Goal: Check status: Check status

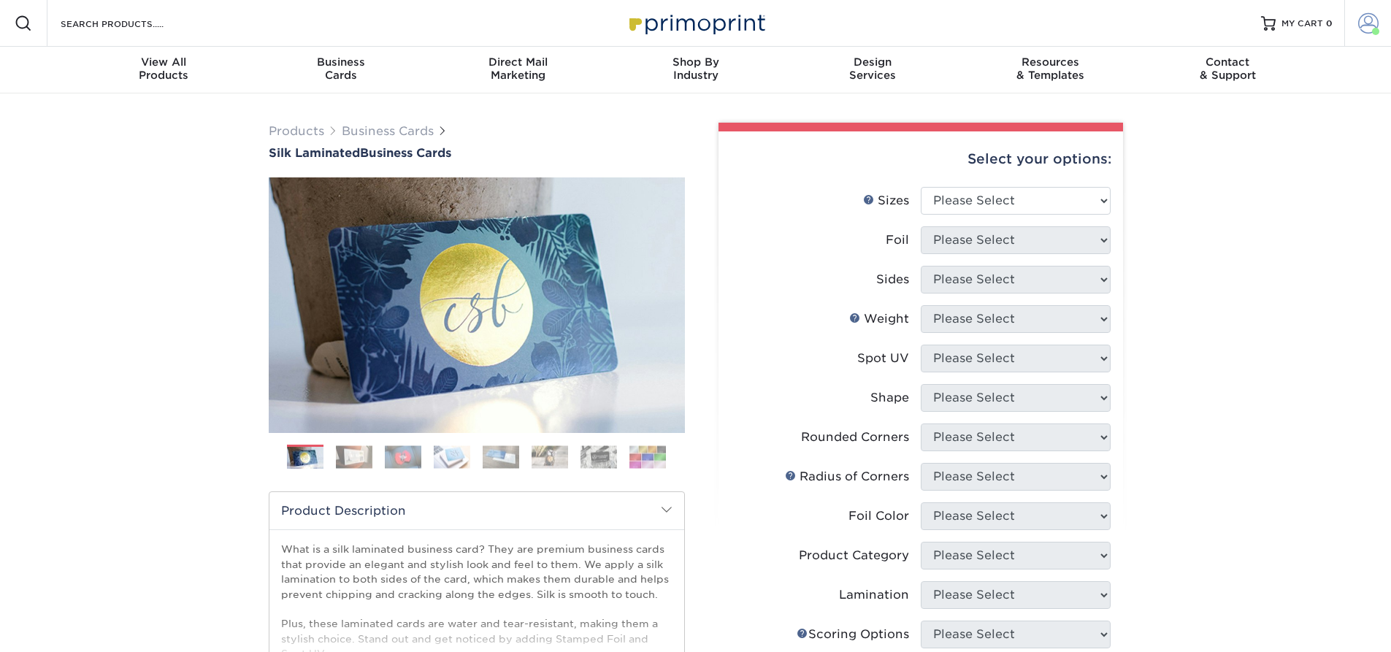
click at [1371, 21] on span at bounding box center [1368, 23] width 20 height 20
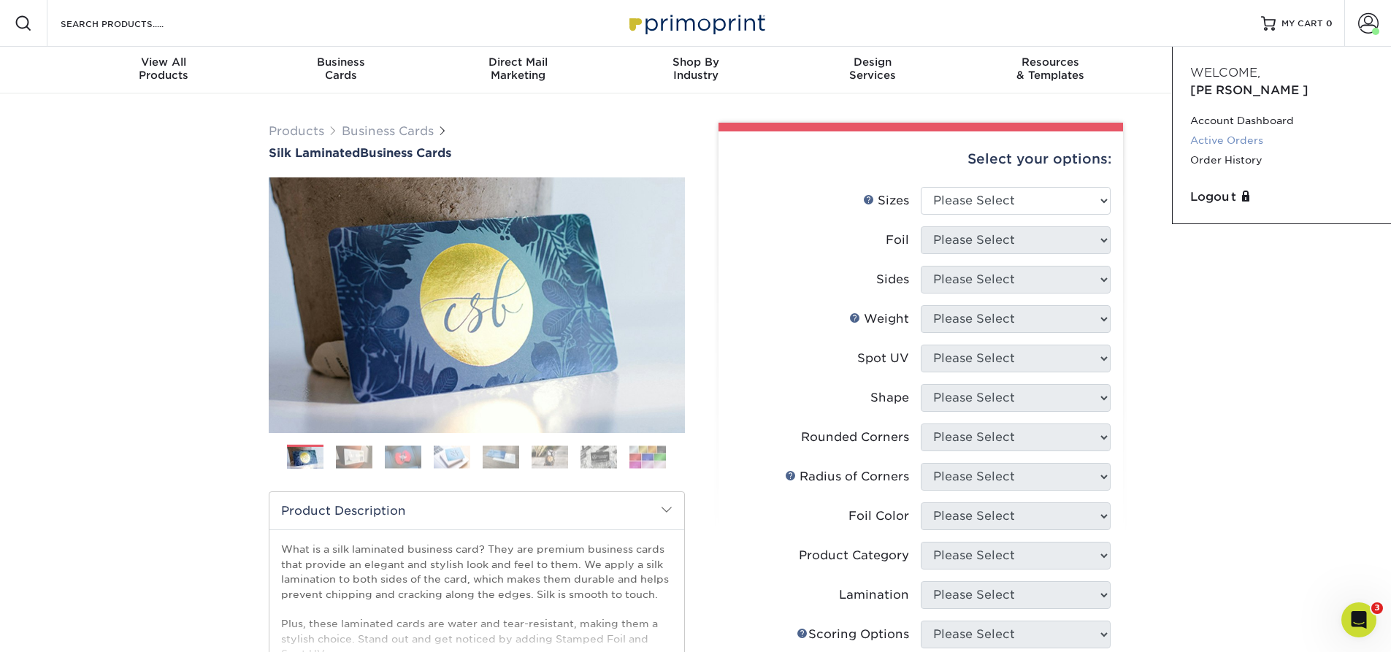
click at [1214, 131] on link "Active Orders" at bounding box center [1281, 141] width 183 height 20
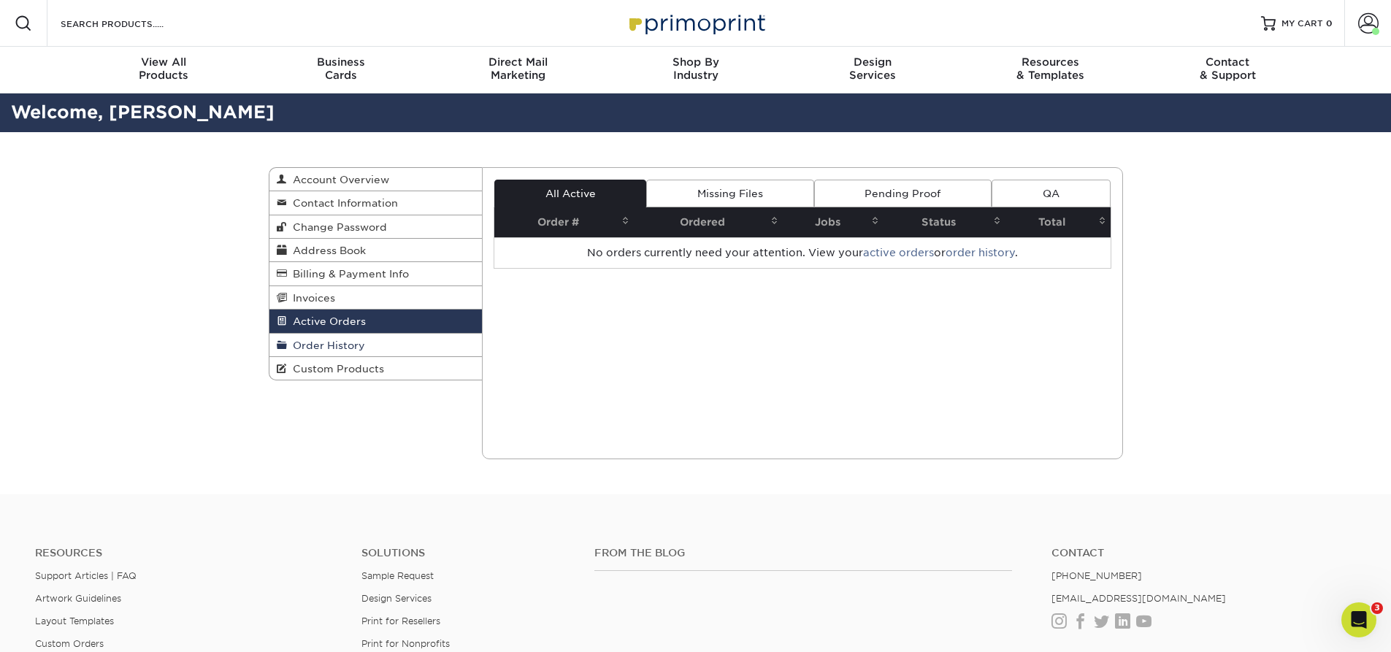
click at [330, 345] on span "Order History" at bounding box center [326, 346] width 78 height 12
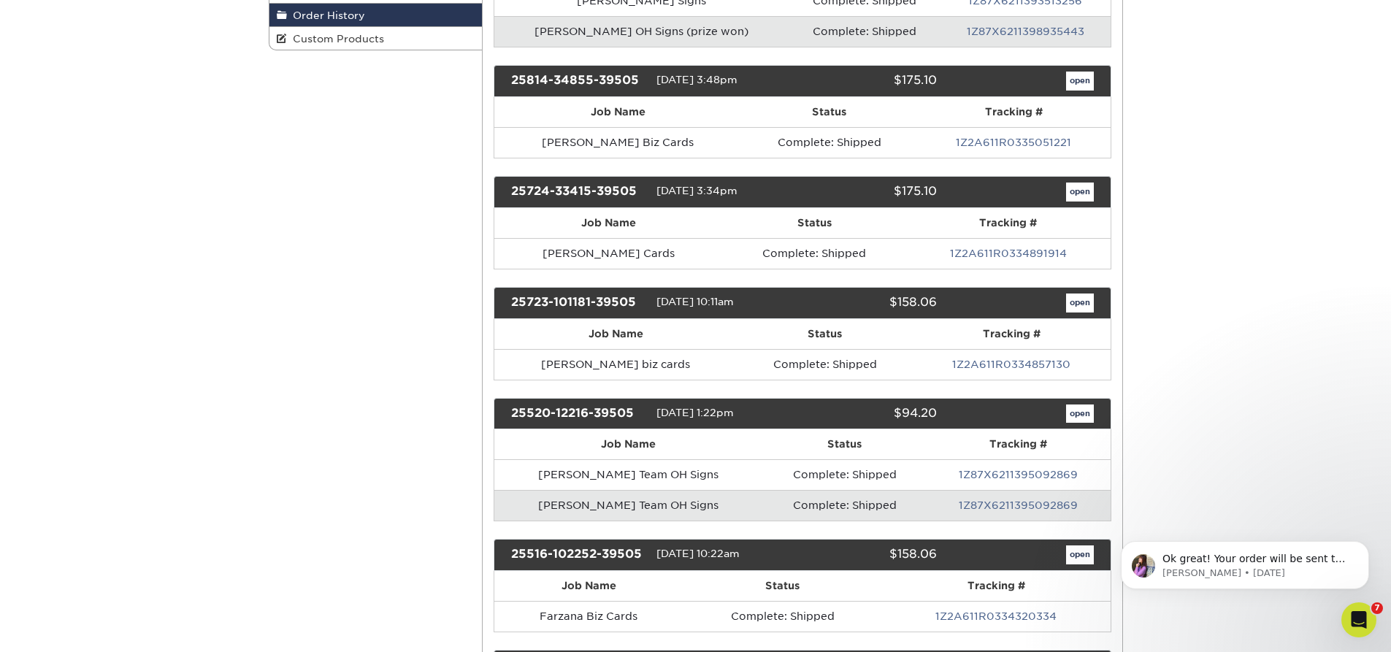
scroll to position [365, 0]
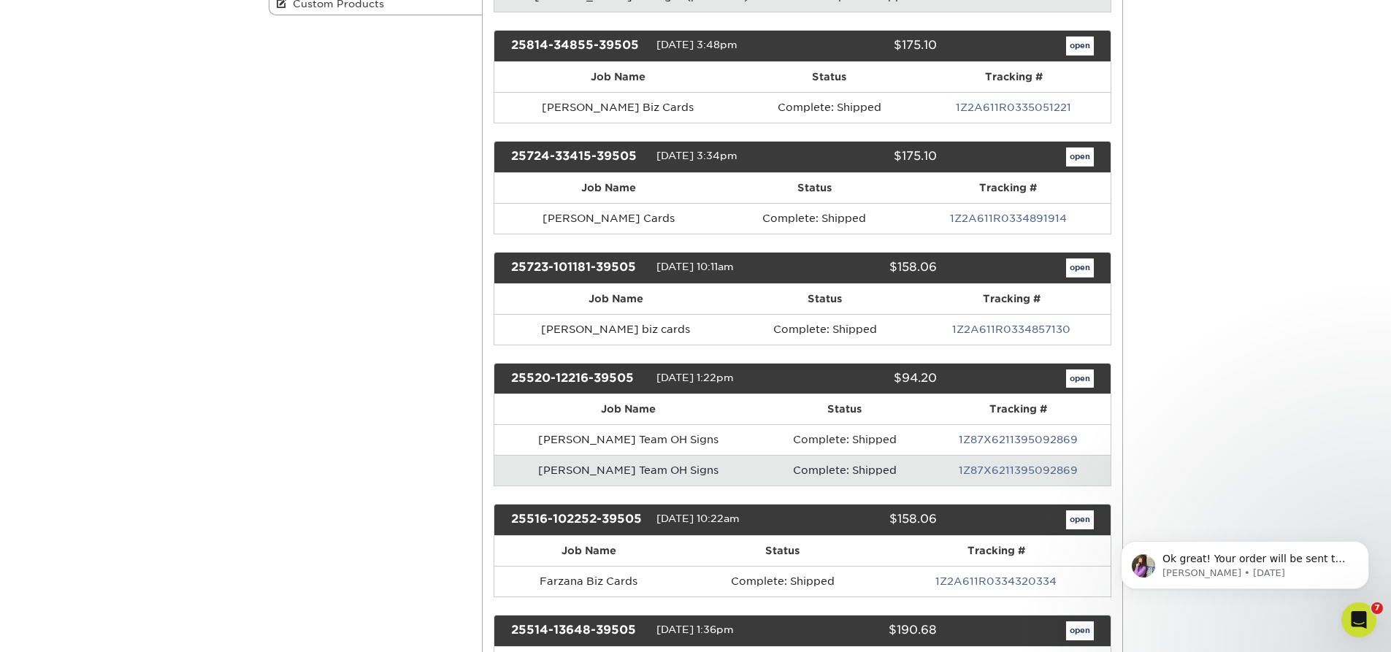
drag, startPoint x: 886, startPoint y: 157, endPoint x: 960, endPoint y: 152, distance: 73.9
click at [960, 152] on div "25724-33415-39505 07/24/2025 3:34pm $175.10 open" at bounding box center [803, 157] width 618 height 32
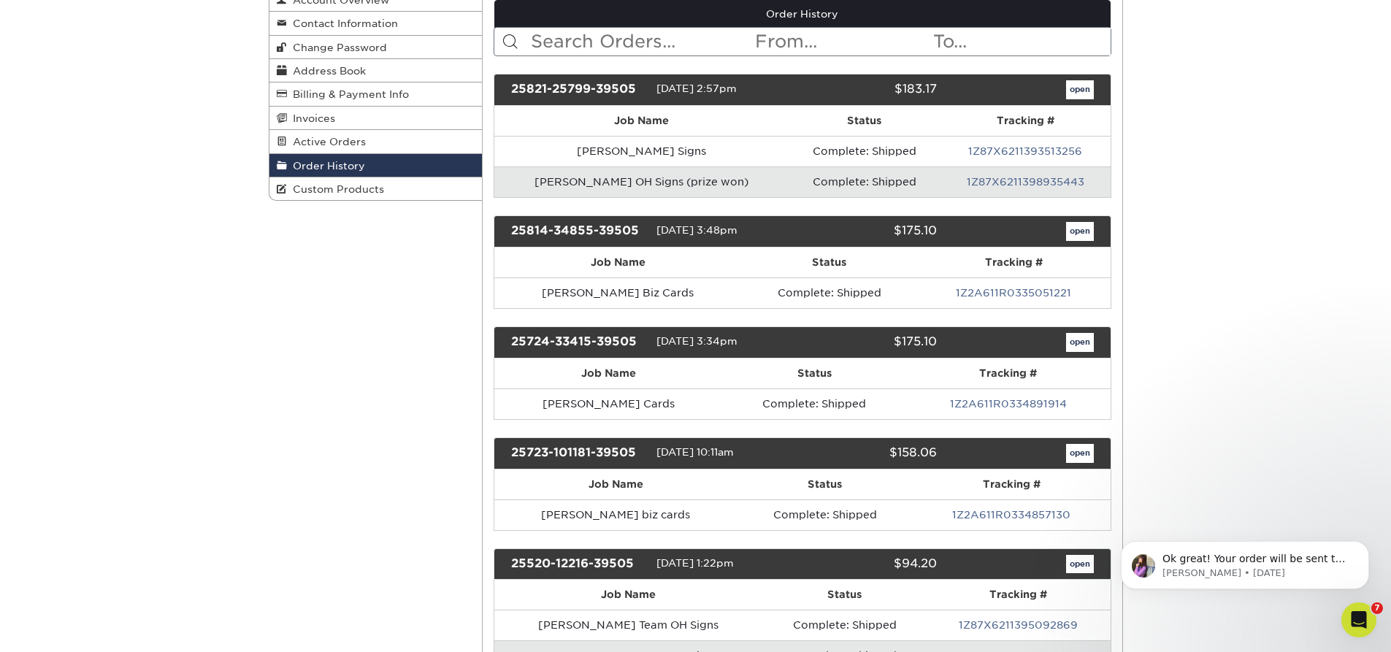
scroll to position [146, 0]
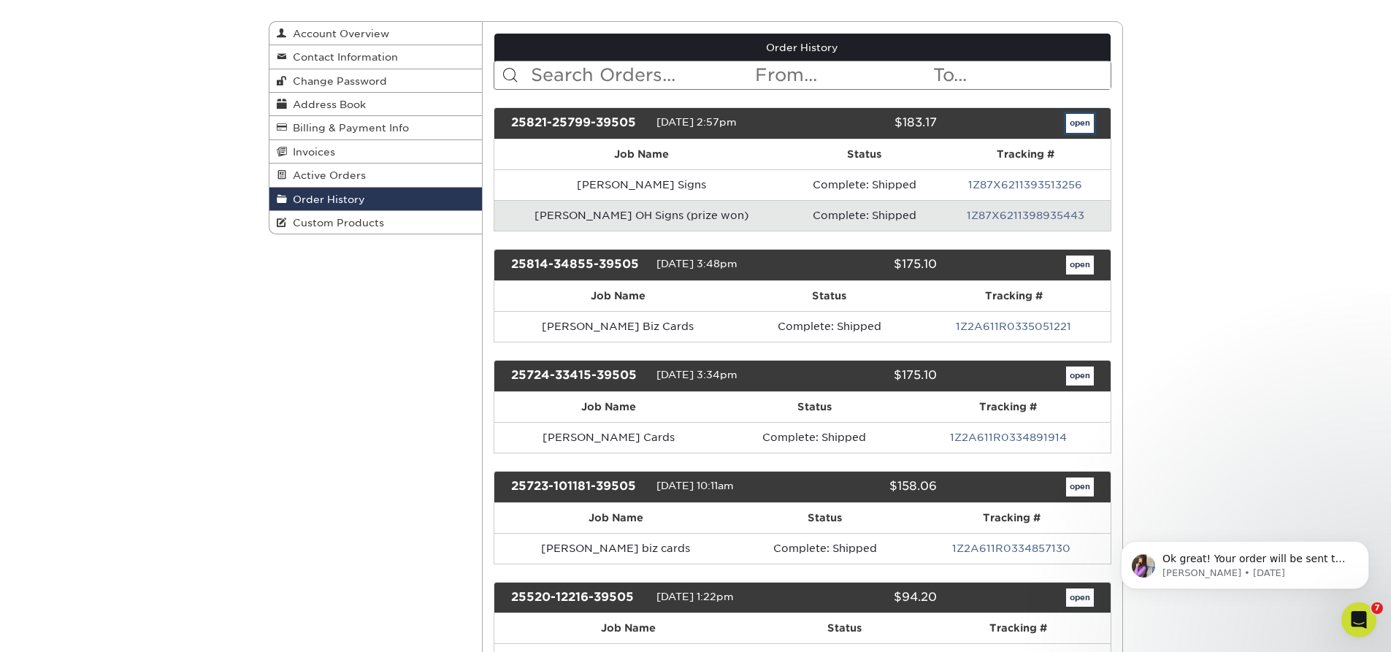
click at [1080, 118] on link "open" at bounding box center [1080, 123] width 28 height 19
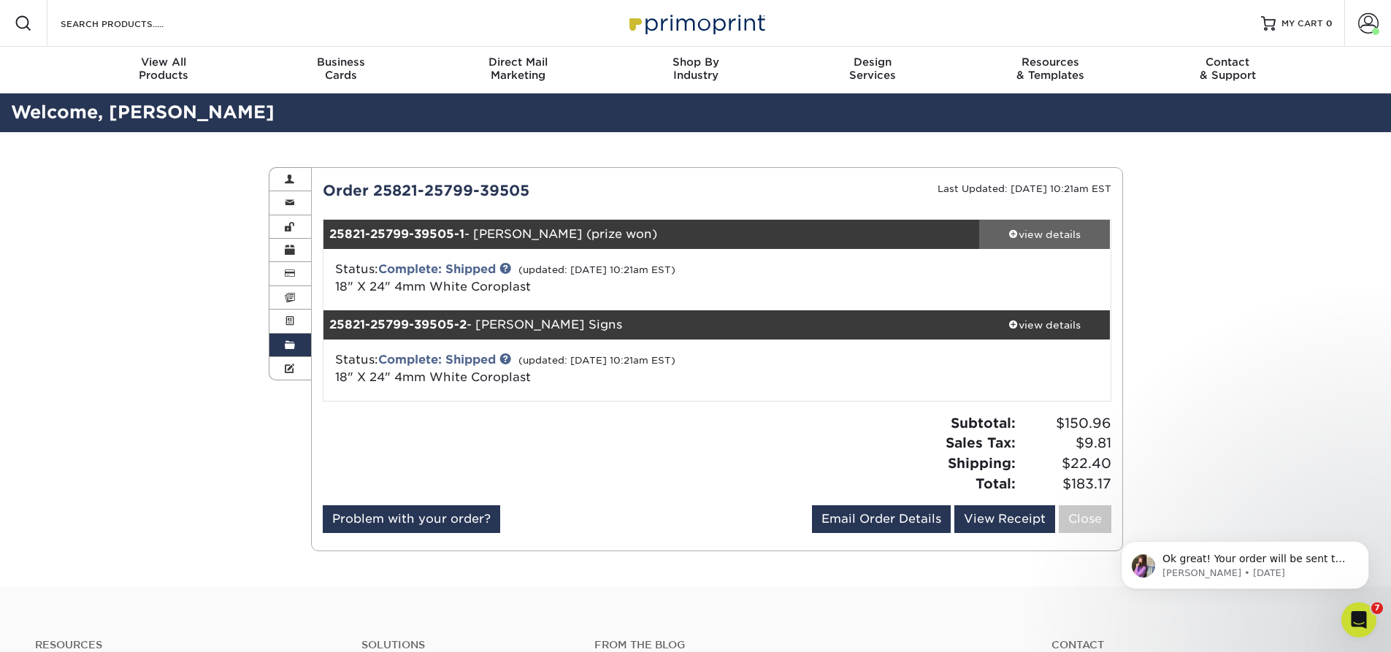
click at [1014, 229] on span at bounding box center [1014, 234] width 10 height 10
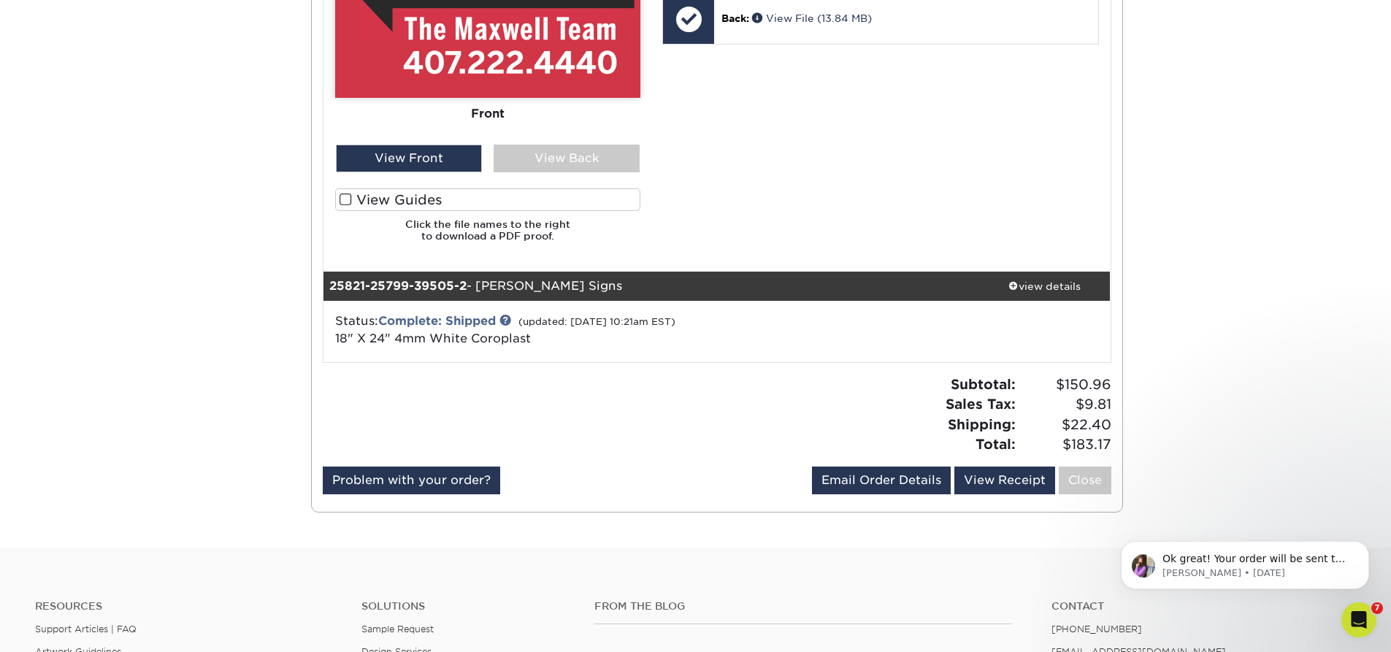
scroll to position [803, 0]
click at [1023, 292] on div "view details" at bounding box center [1044, 285] width 131 height 15
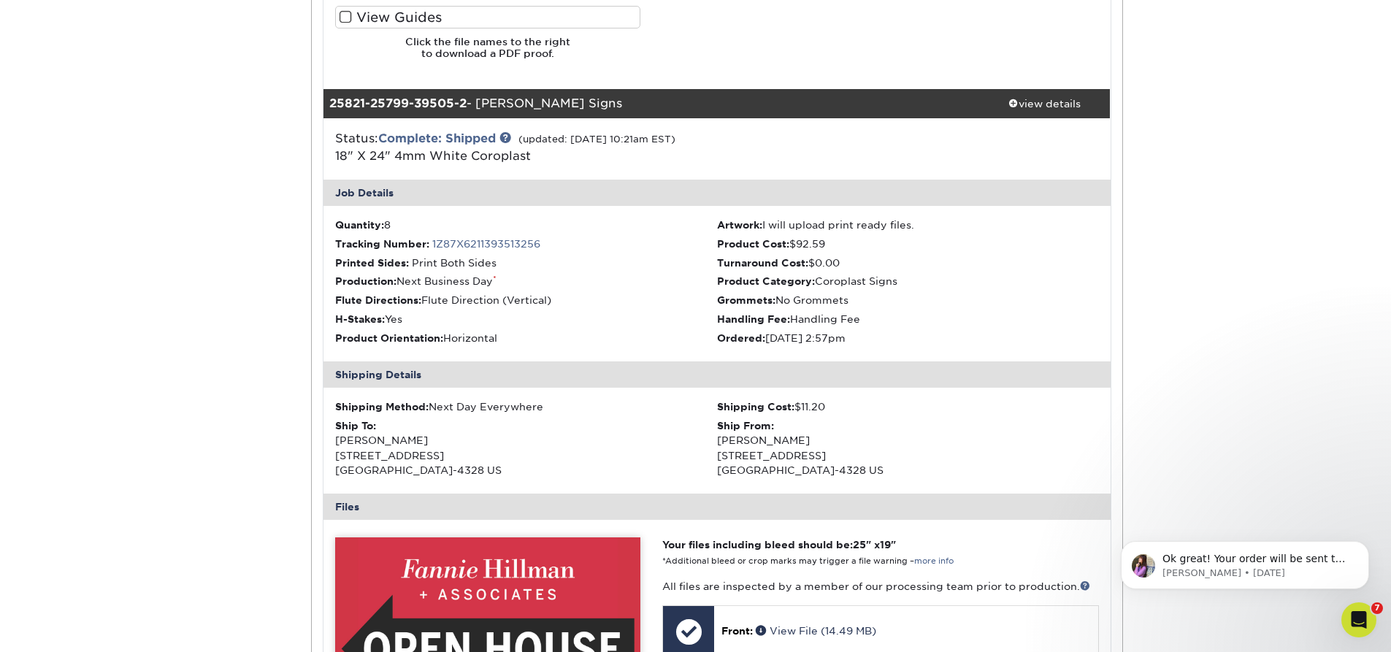
scroll to position [949, 0]
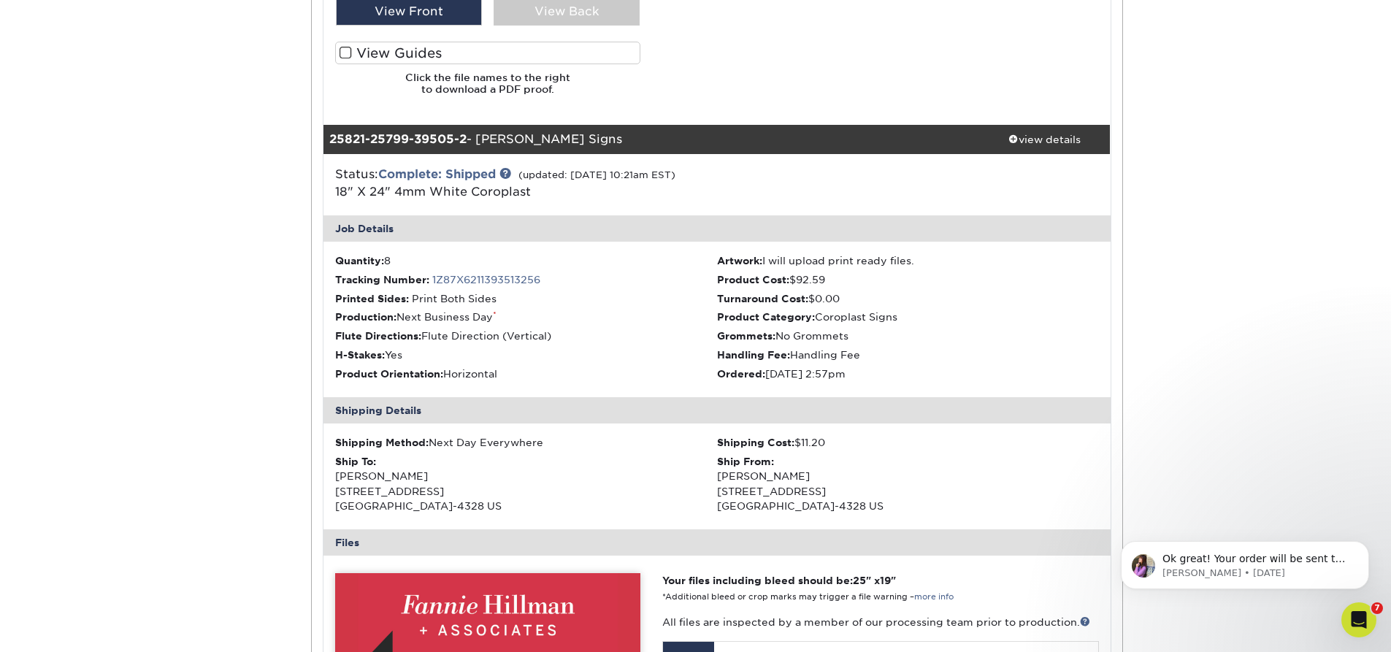
drag, startPoint x: 790, startPoint y: 278, endPoint x: 838, endPoint y: 280, distance: 47.5
click at [838, 280] on li "Product Cost: $92.59" at bounding box center [908, 279] width 382 height 15
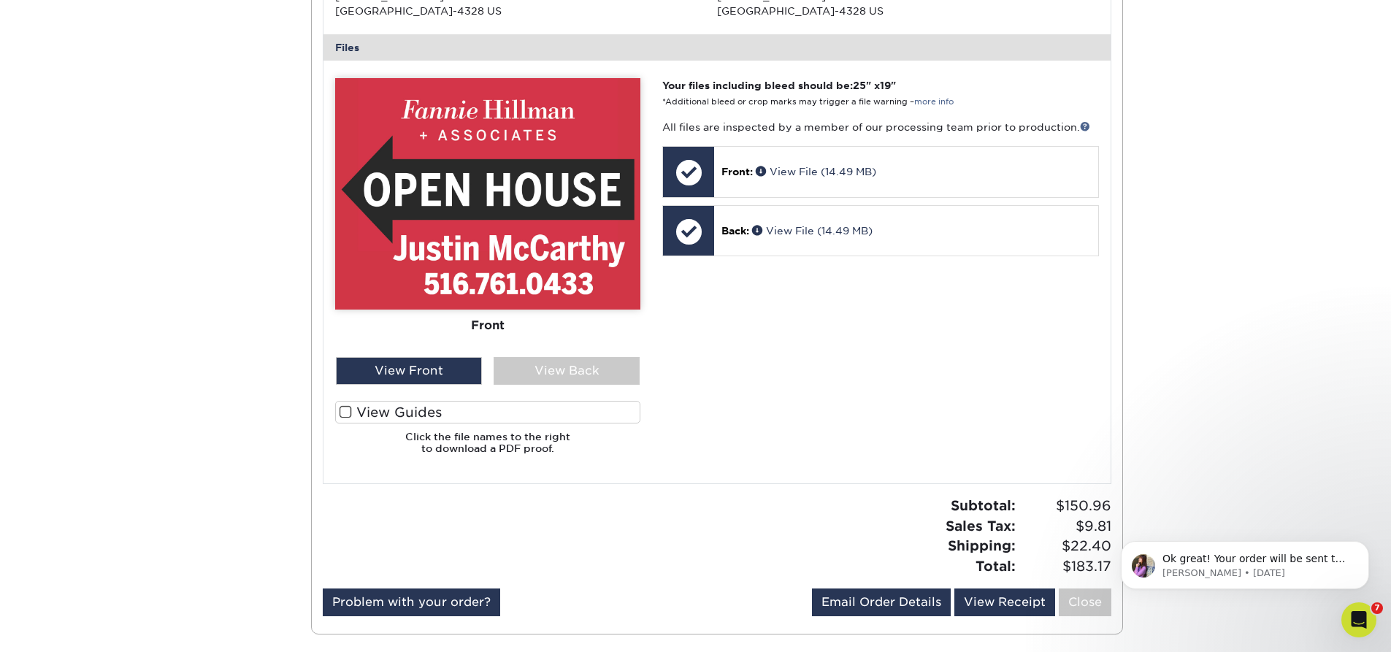
scroll to position [1534, 0]
